Goal: Find specific page/section: Find specific page/section

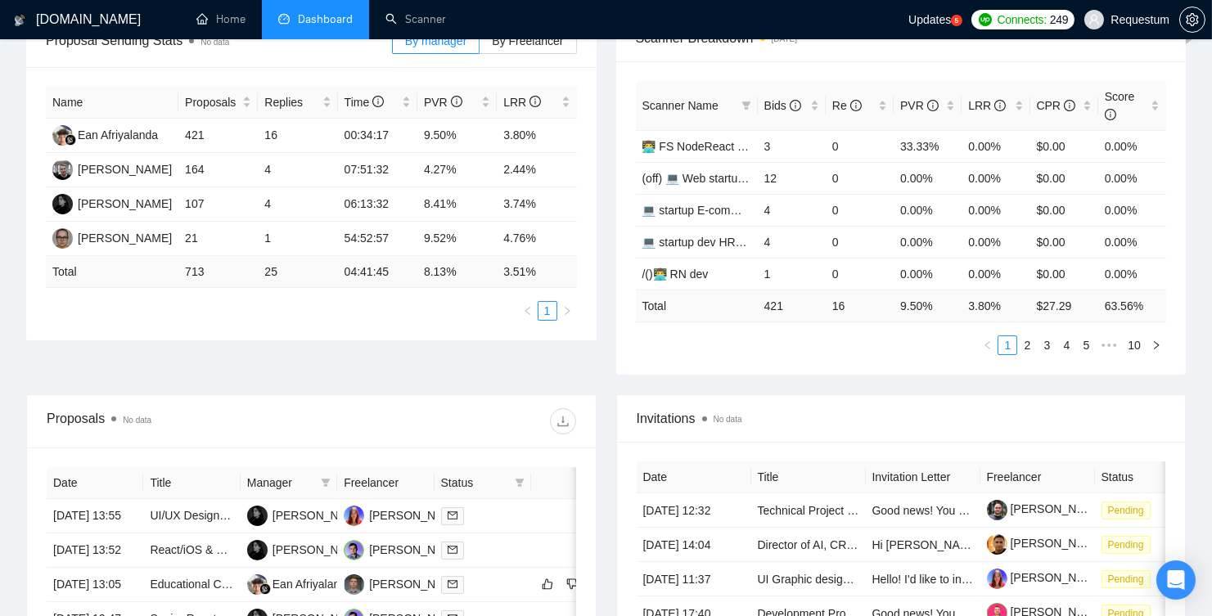
scroll to position [349, 0]
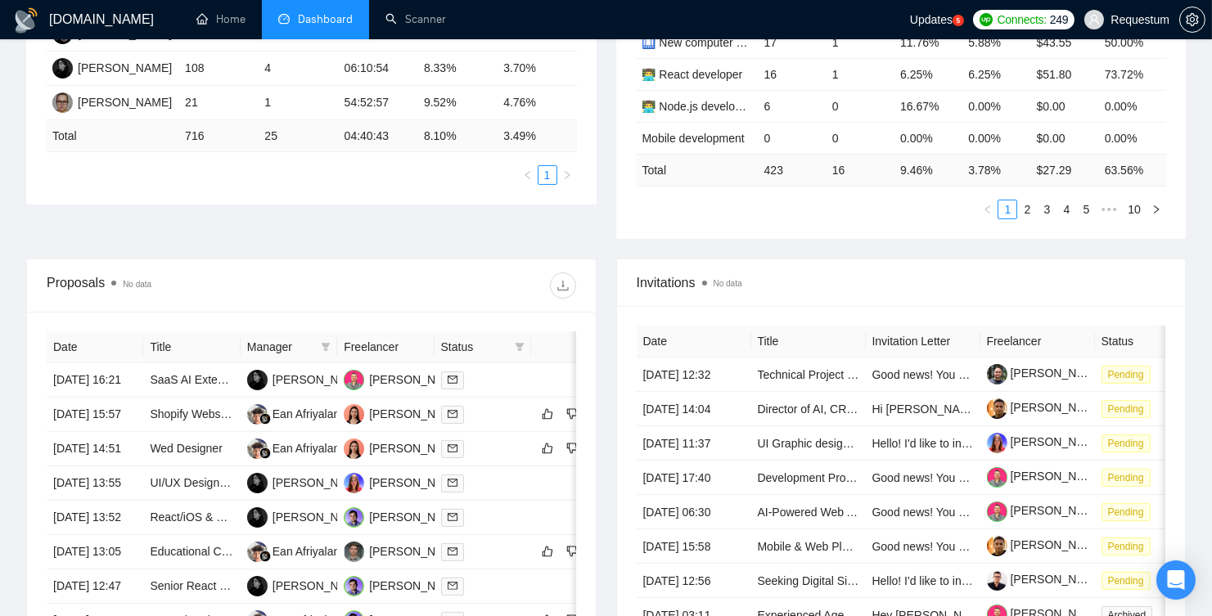
scroll to position [421, 0]
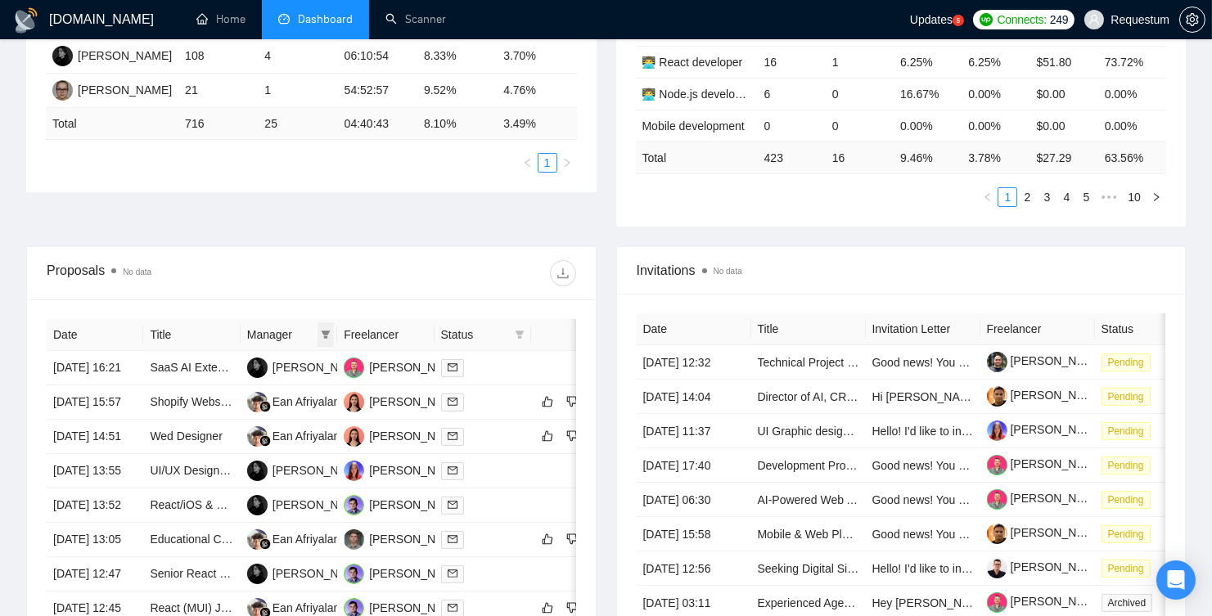
click at [326, 331] on icon "filter" at bounding box center [326, 335] width 9 height 8
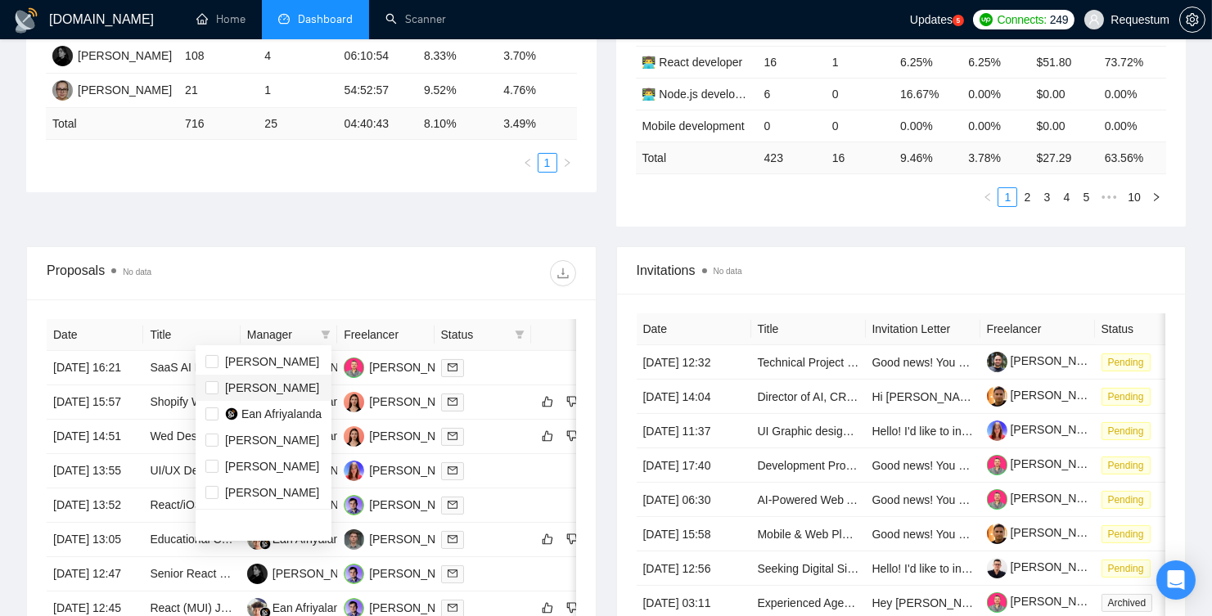
click at [271, 388] on span "[PERSON_NAME]" at bounding box center [272, 387] width 94 height 13
checkbox input "true"
click at [327, 260] on div at bounding box center [443, 273] width 264 height 26
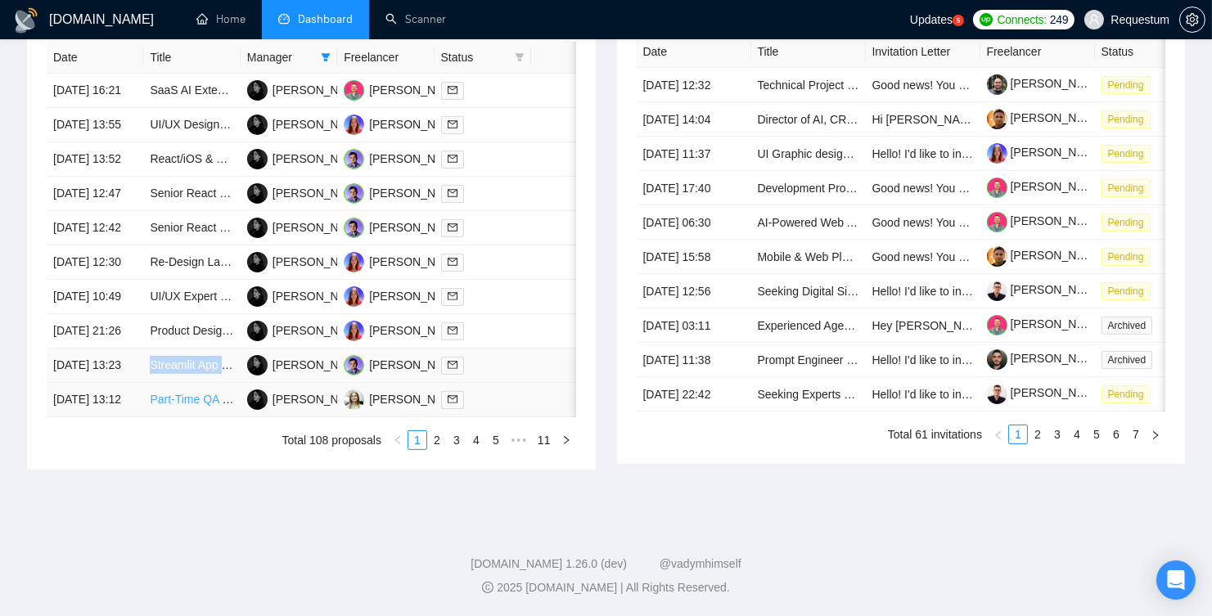
scroll to position [720, 0]
